Goal: Navigation & Orientation: Find specific page/section

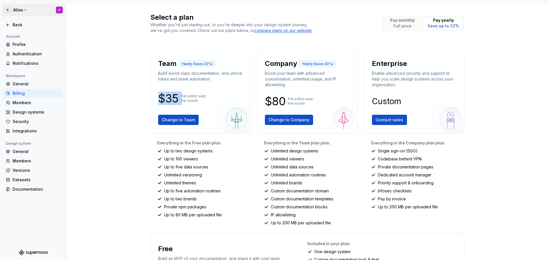
click at [19, 12] on html "A Atlas C Back Account Profile Authentication Notifications Workspace General B…" at bounding box center [274, 130] width 548 height 260
click at [20, 10] on html "A Atlas C Back Account Profile Authentication Notifications Workspace General B…" at bounding box center [274, 130] width 548 height 260
click at [32, 85] on div "General" at bounding box center [37, 84] width 48 height 6
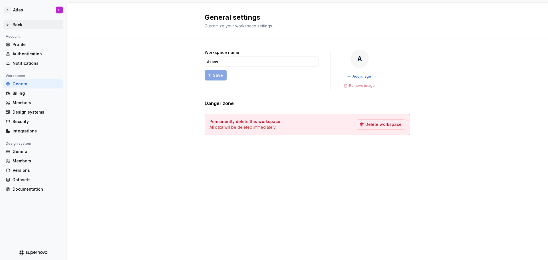
click at [22, 21] on div "Back" at bounding box center [32, 24] width 59 height 9
